Goal: Check status

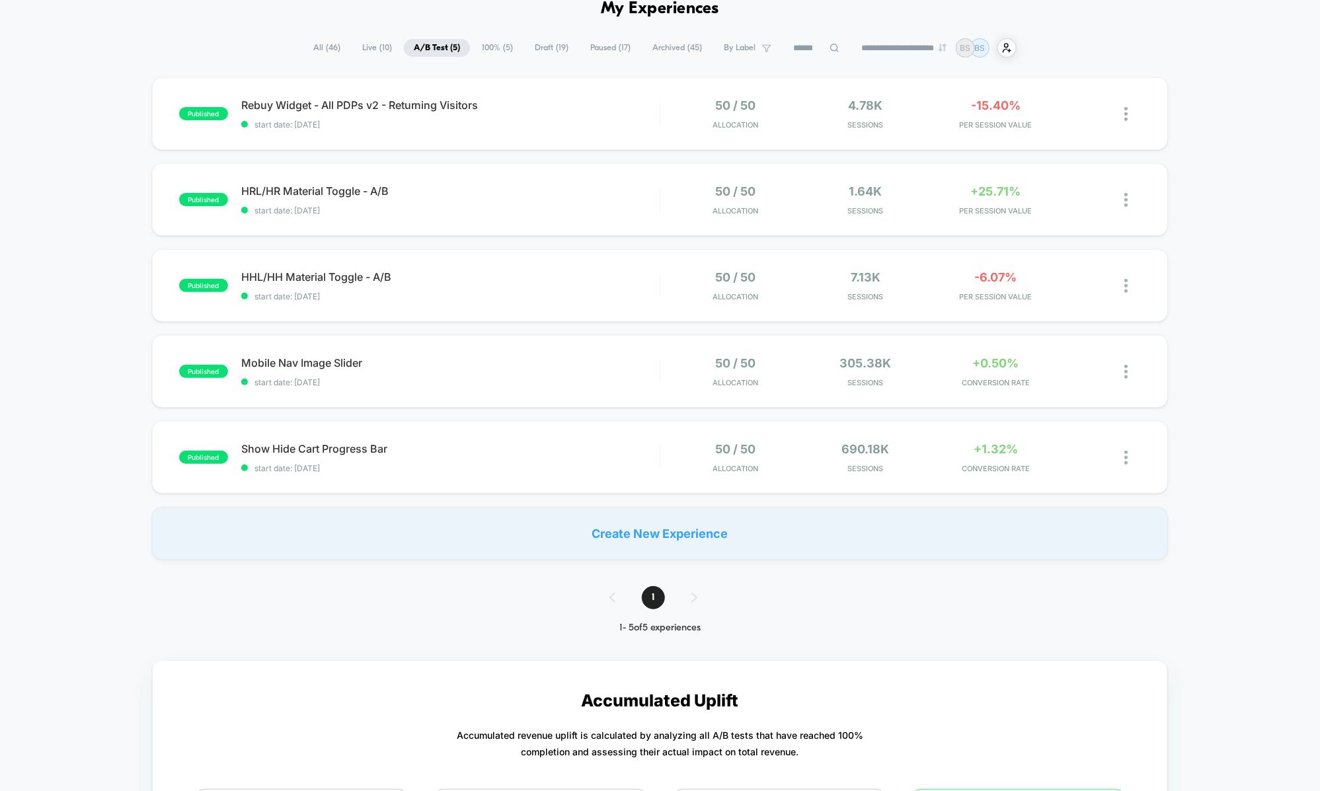
scroll to position [73, 0]
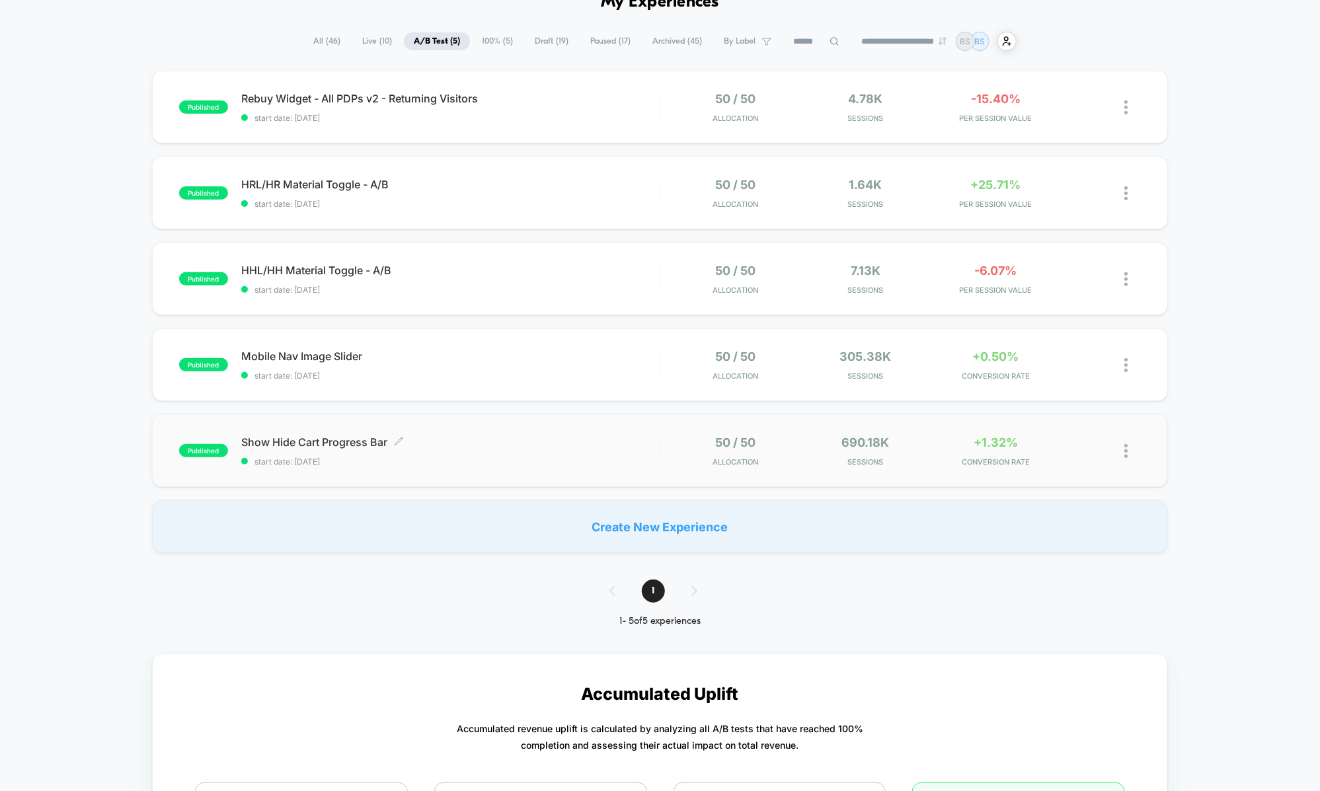
click at [520, 444] on span "Show Hide Cart Progress Bar Click to edit experience details" at bounding box center [450, 442] width 418 height 13
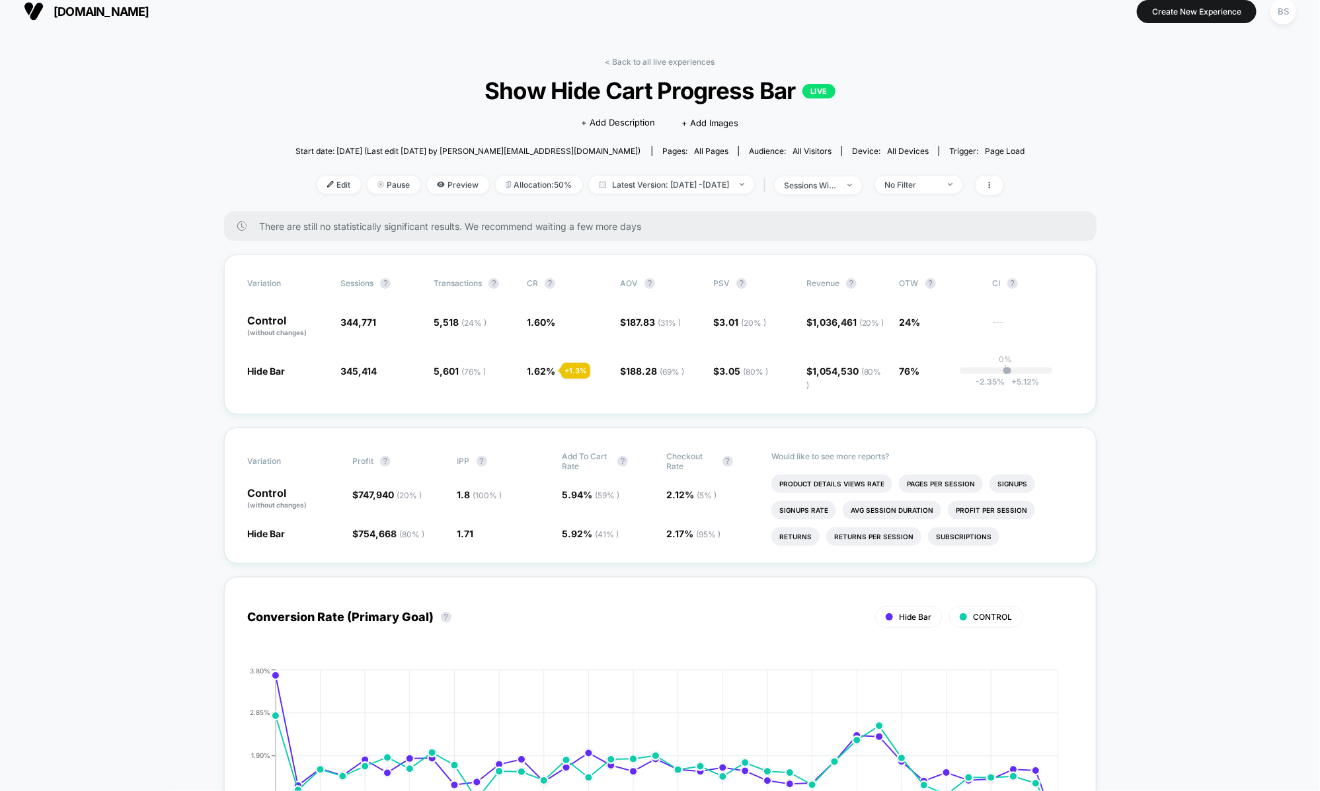
scroll to position [11, 0]
click at [745, 186] on span "Latest Version: Aug 17, 2025 - Sep 21, 2025" at bounding box center [671, 186] width 165 height 18
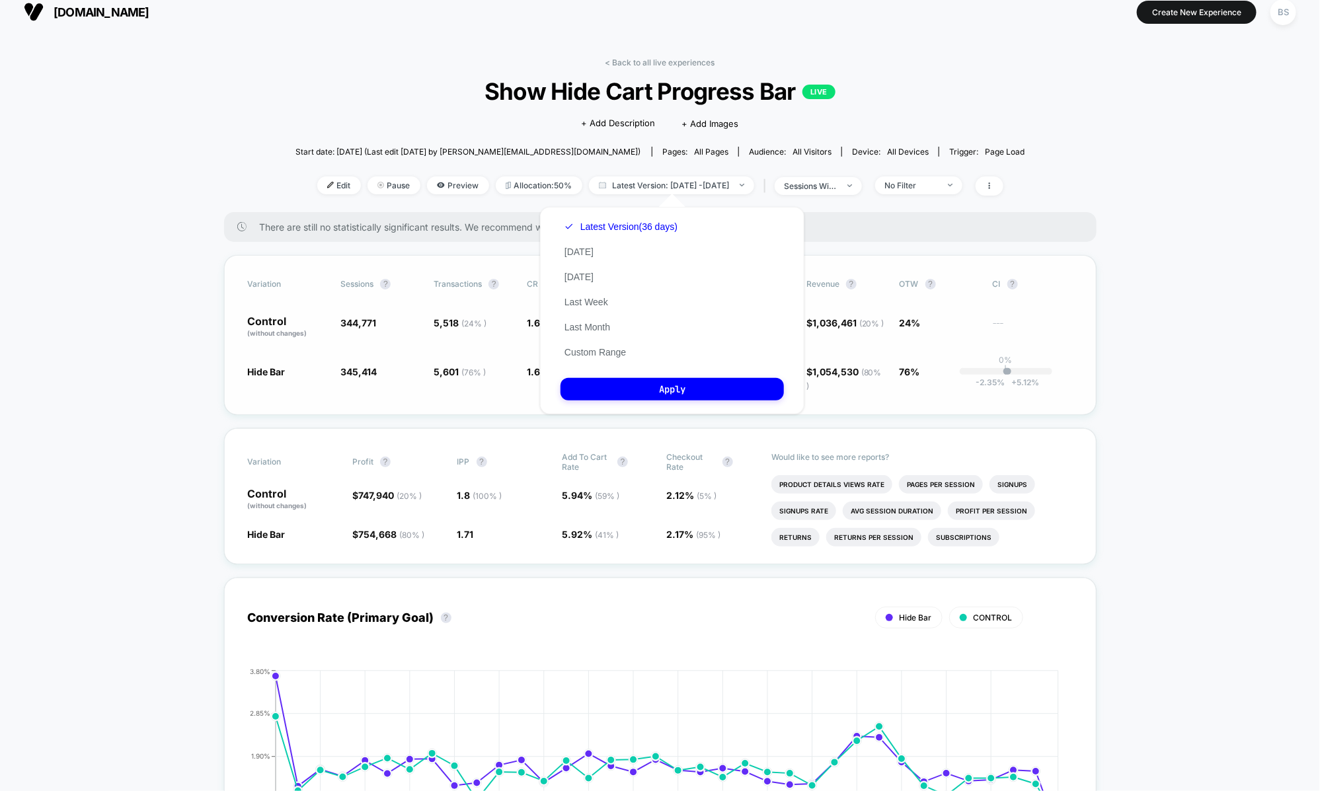
click at [1044, 387] on div "Hide Bar 345,414 + 0.19 % 5,601 ( 76 % ) + 1.3 % 1.62 % + 1.3 % $ 188.28 ( 69 %…" at bounding box center [660, 378] width 825 height 26
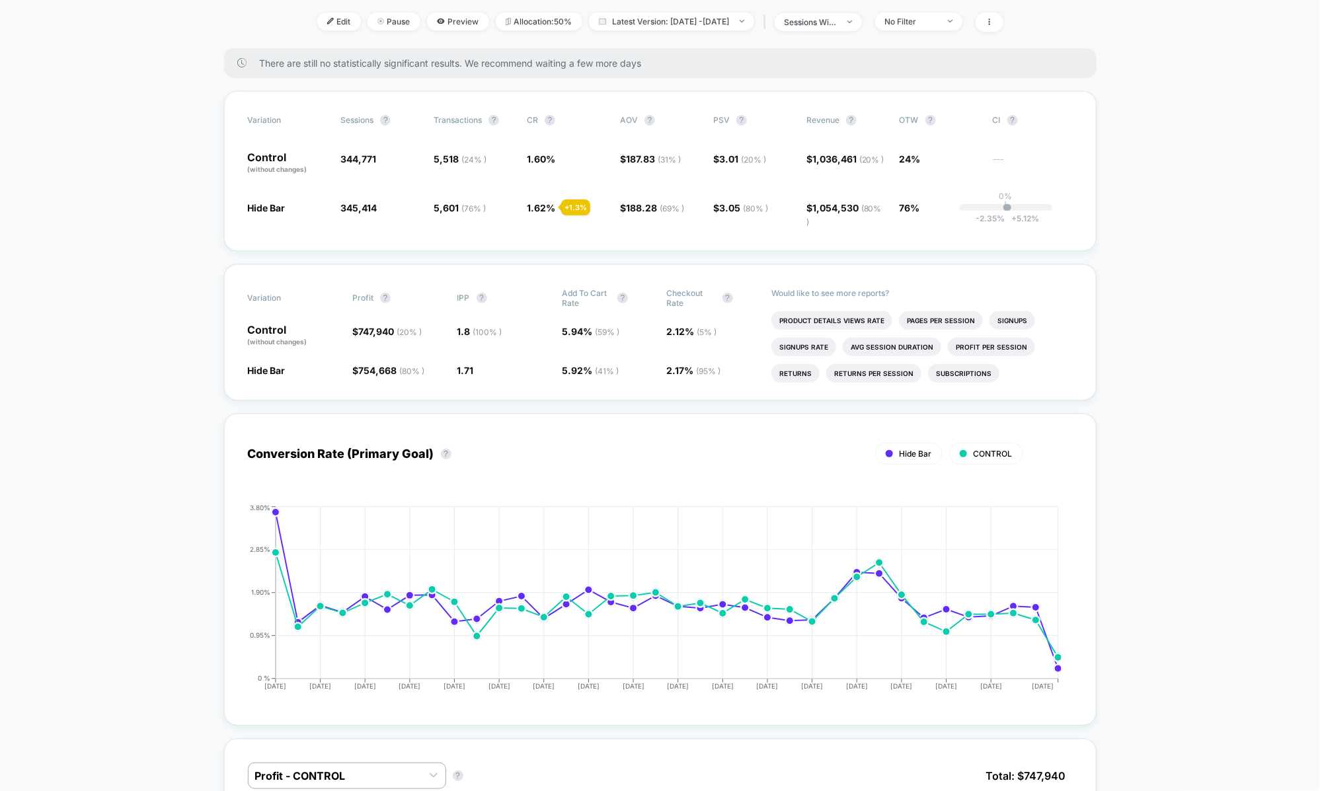
scroll to position [0, 0]
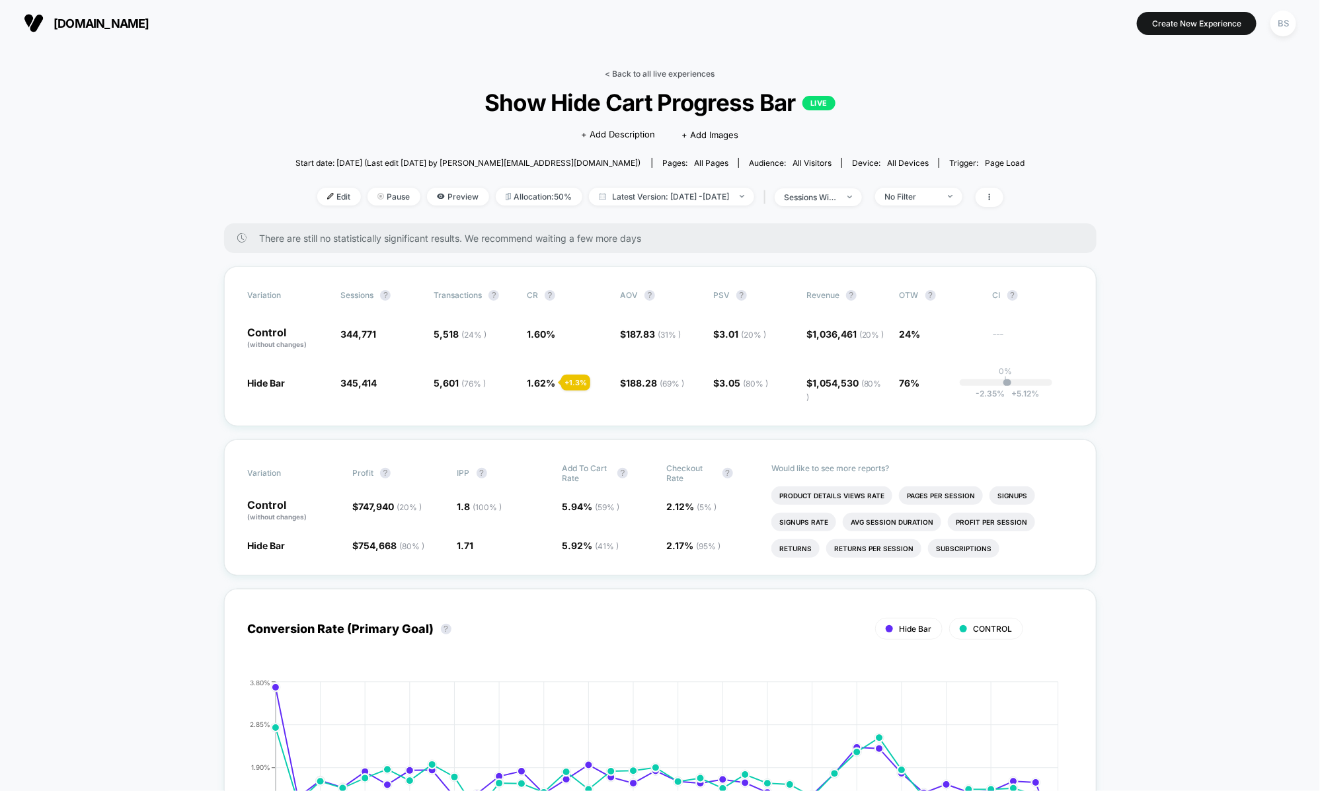
click at [606, 76] on link "< Back to all live experiences" at bounding box center [661, 74] width 110 height 10
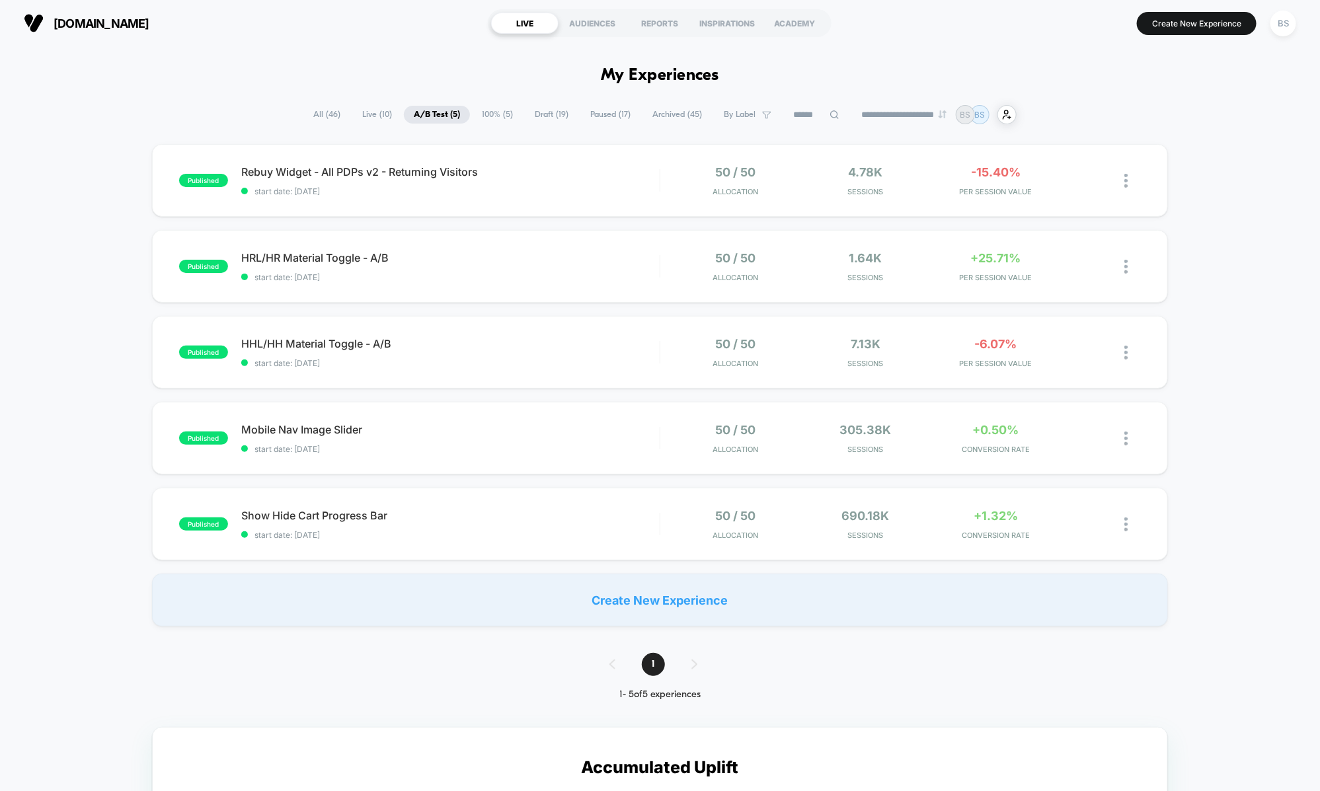
click at [119, 14] on button "[DOMAIN_NAME]" at bounding box center [87, 23] width 134 height 21
click at [83, 38] on section "[DOMAIN_NAME]" at bounding box center [230, 23] width 420 height 33
click at [83, 24] on span "[DOMAIN_NAME]" at bounding box center [102, 24] width 96 height 14
